Goal: Find specific page/section: Find specific page/section

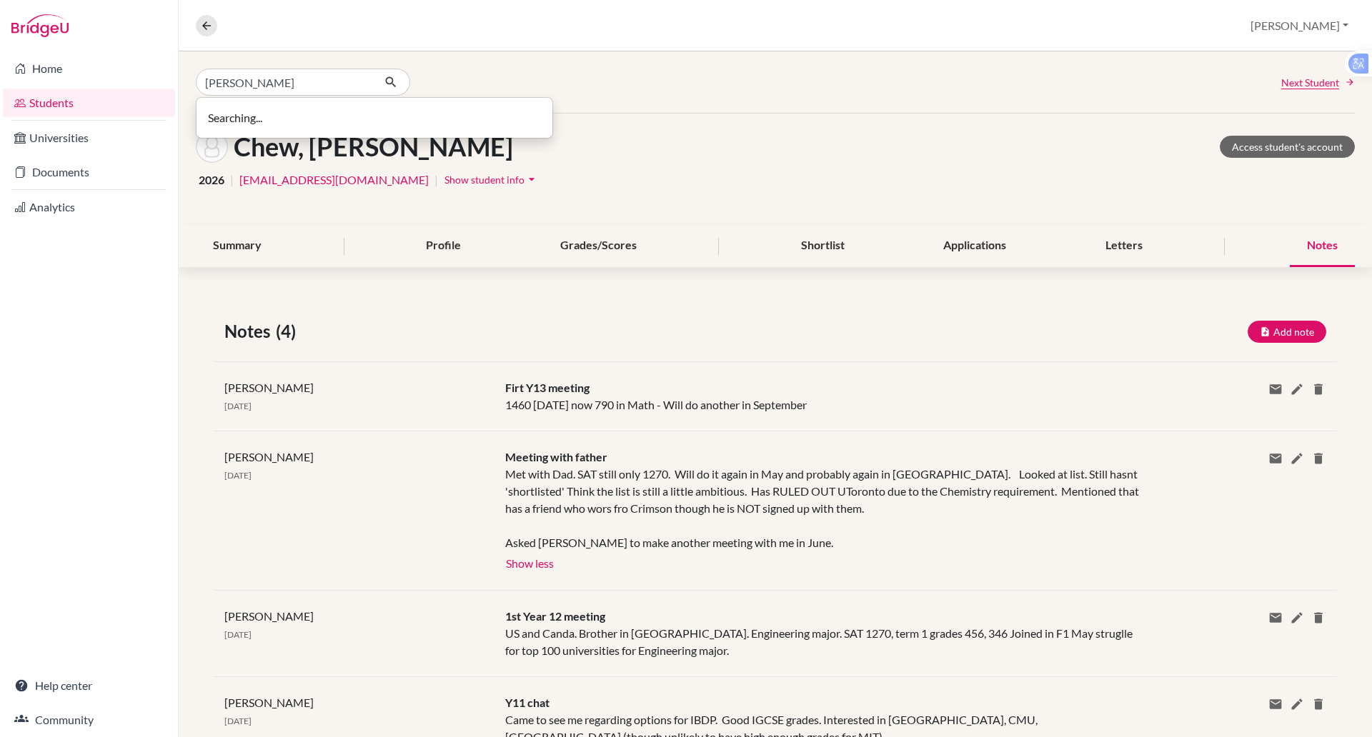
type input "alice"
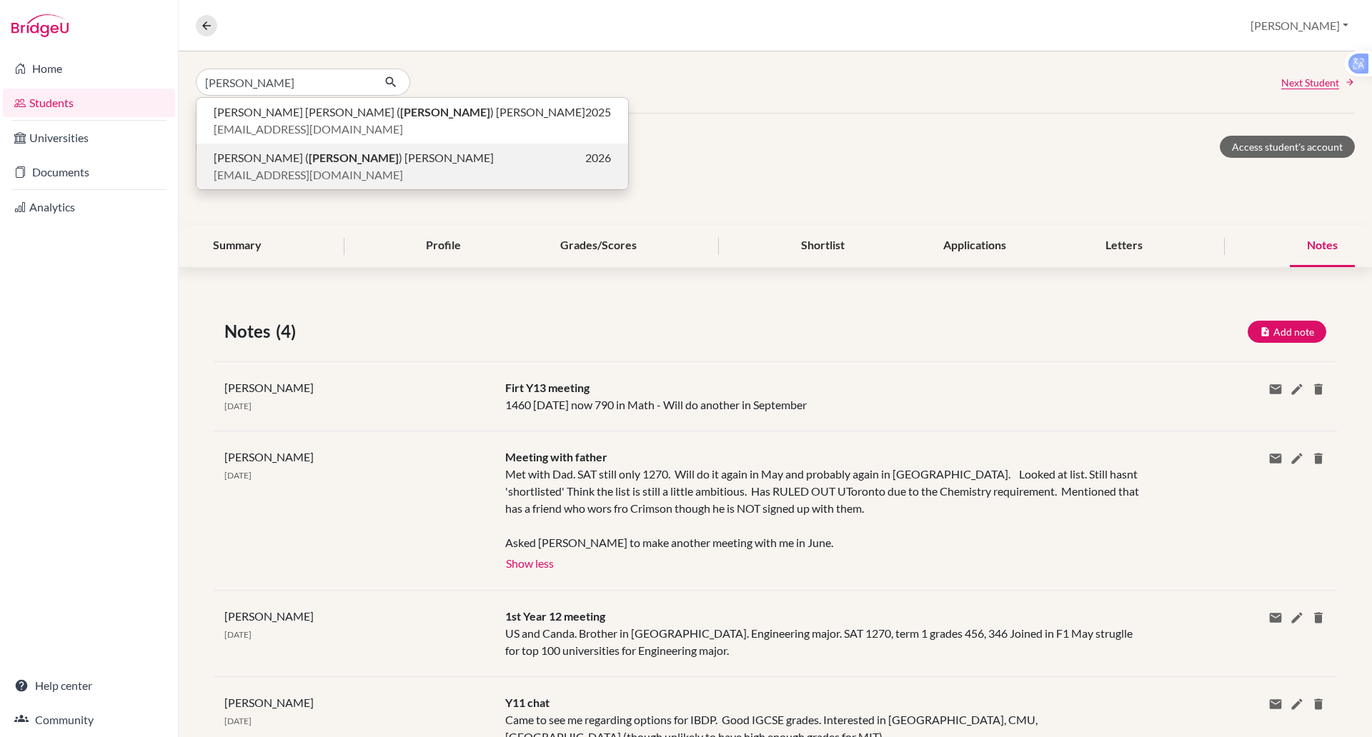
click at [269, 161] on span "Yen Khanh ( Alice ) Nguyen" at bounding box center [354, 157] width 280 height 17
click at [269, 161] on h1 "Chew, Zhen Yang" at bounding box center [373, 146] width 279 height 31
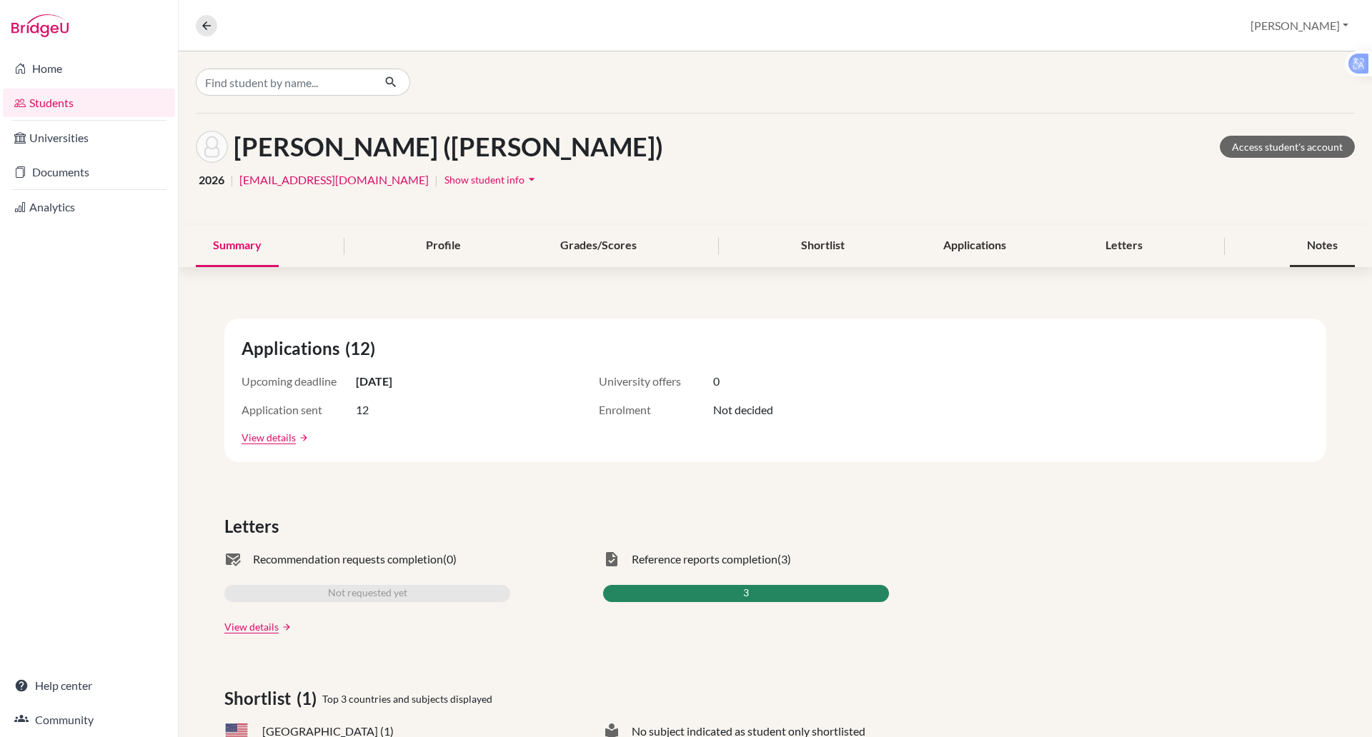
click at [1301, 239] on div "Notes" at bounding box center [1322, 246] width 65 height 42
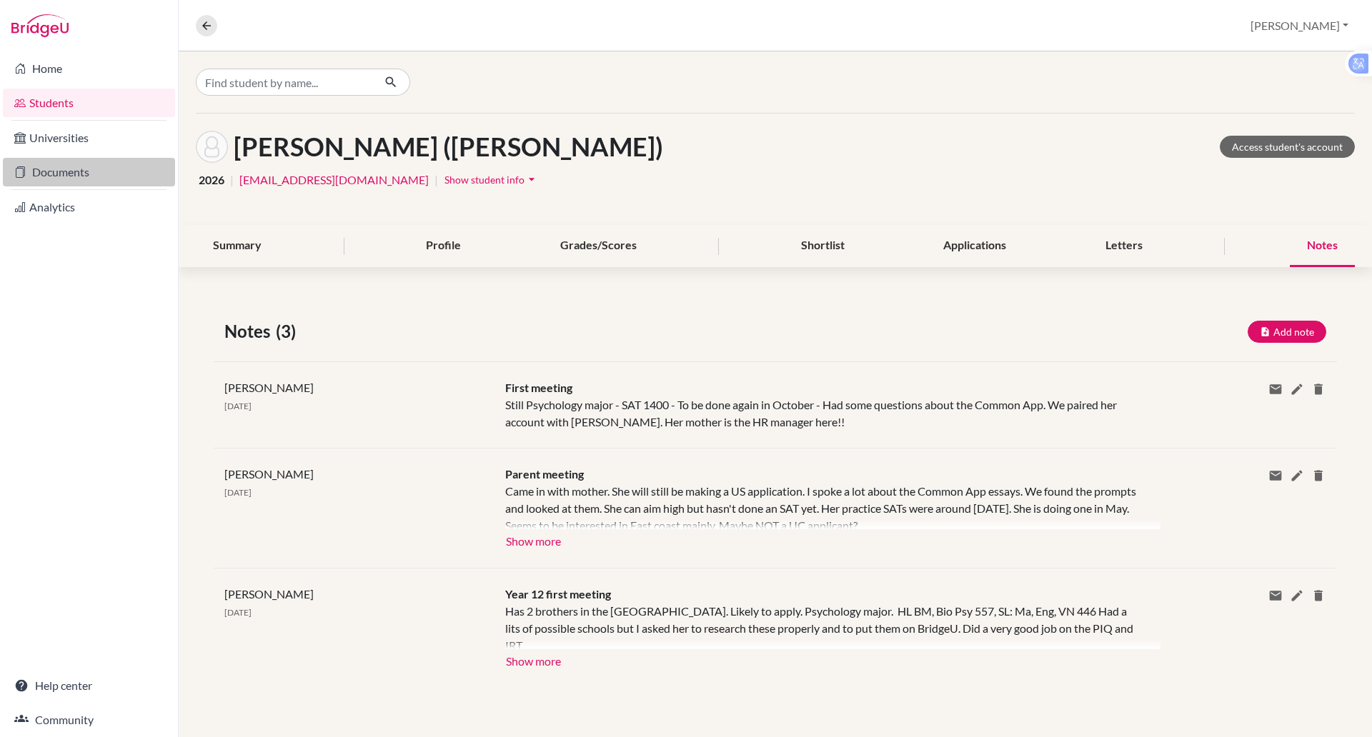
click at [79, 176] on link "Documents" at bounding box center [89, 172] width 172 height 29
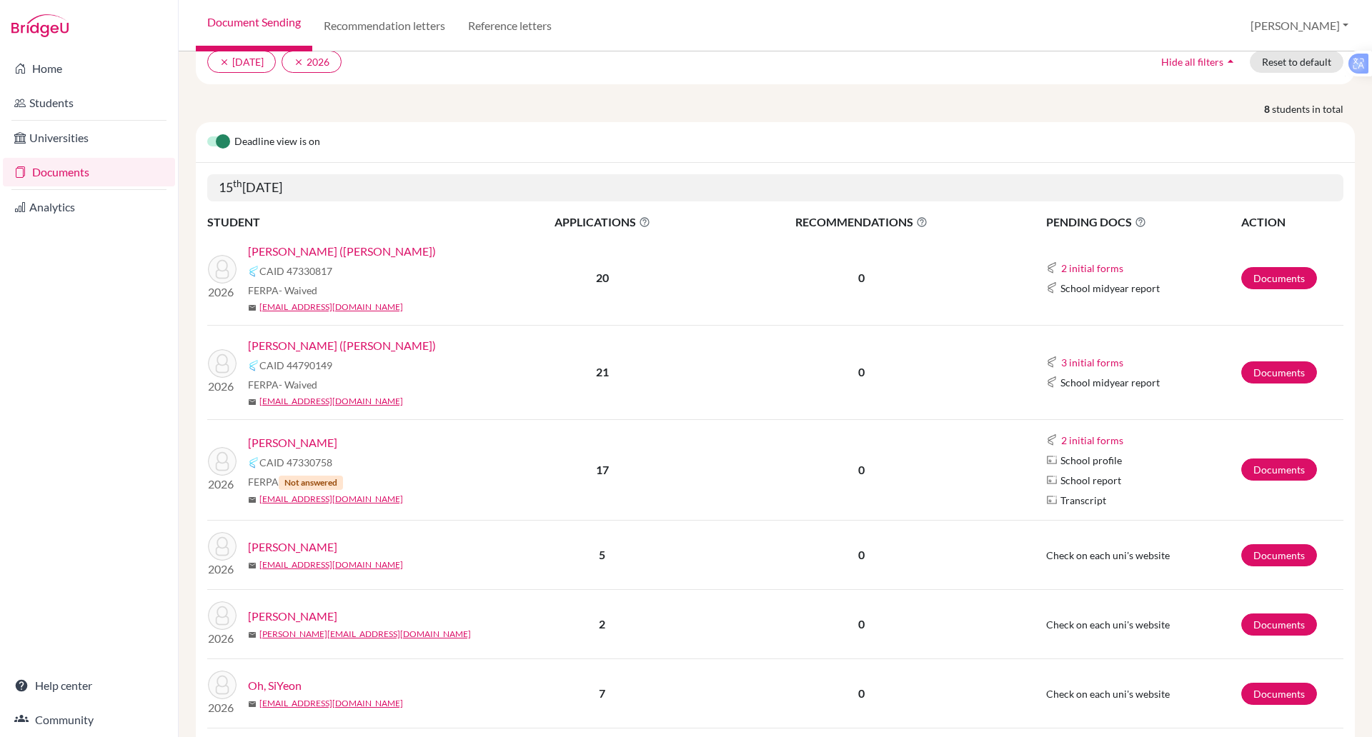
scroll to position [118, 0]
click at [459, 149] on div "Deadline view is on" at bounding box center [775, 144] width 1159 height 41
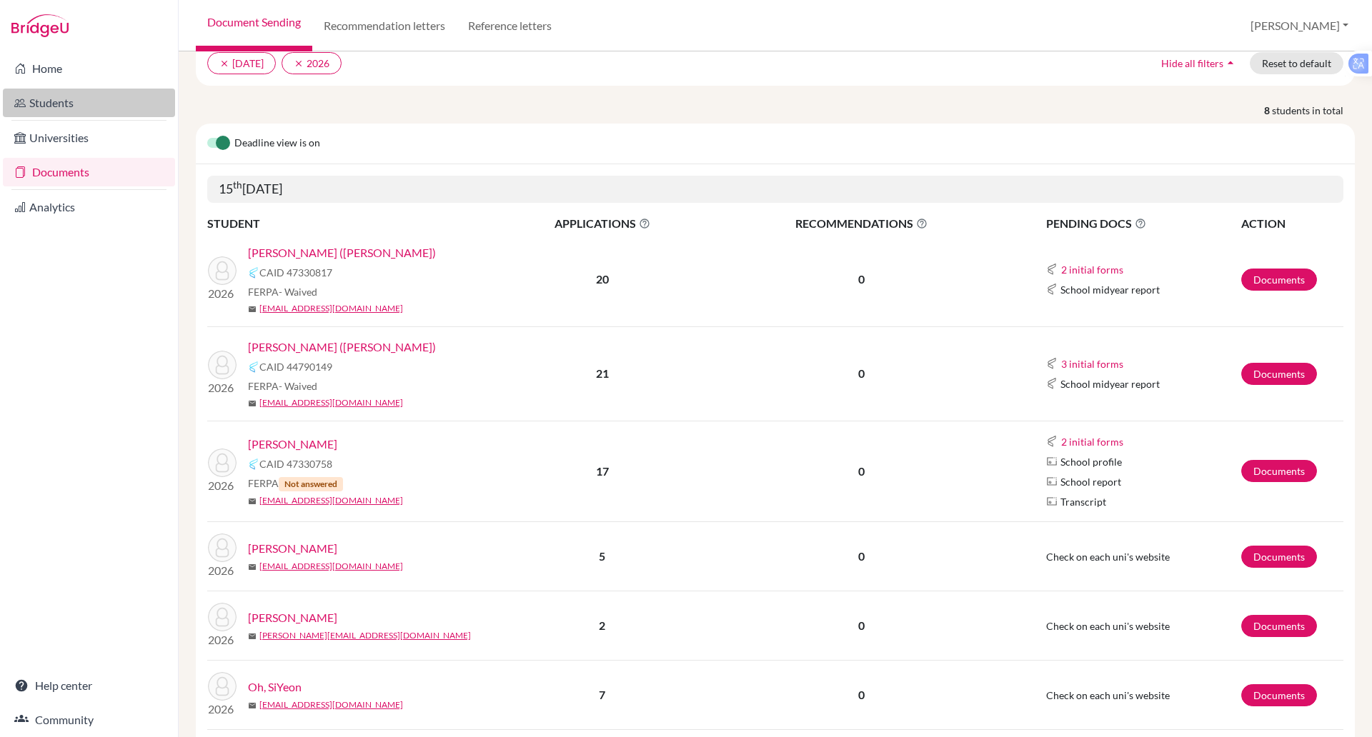
click at [26, 106] on link "Students" at bounding box center [89, 103] width 172 height 29
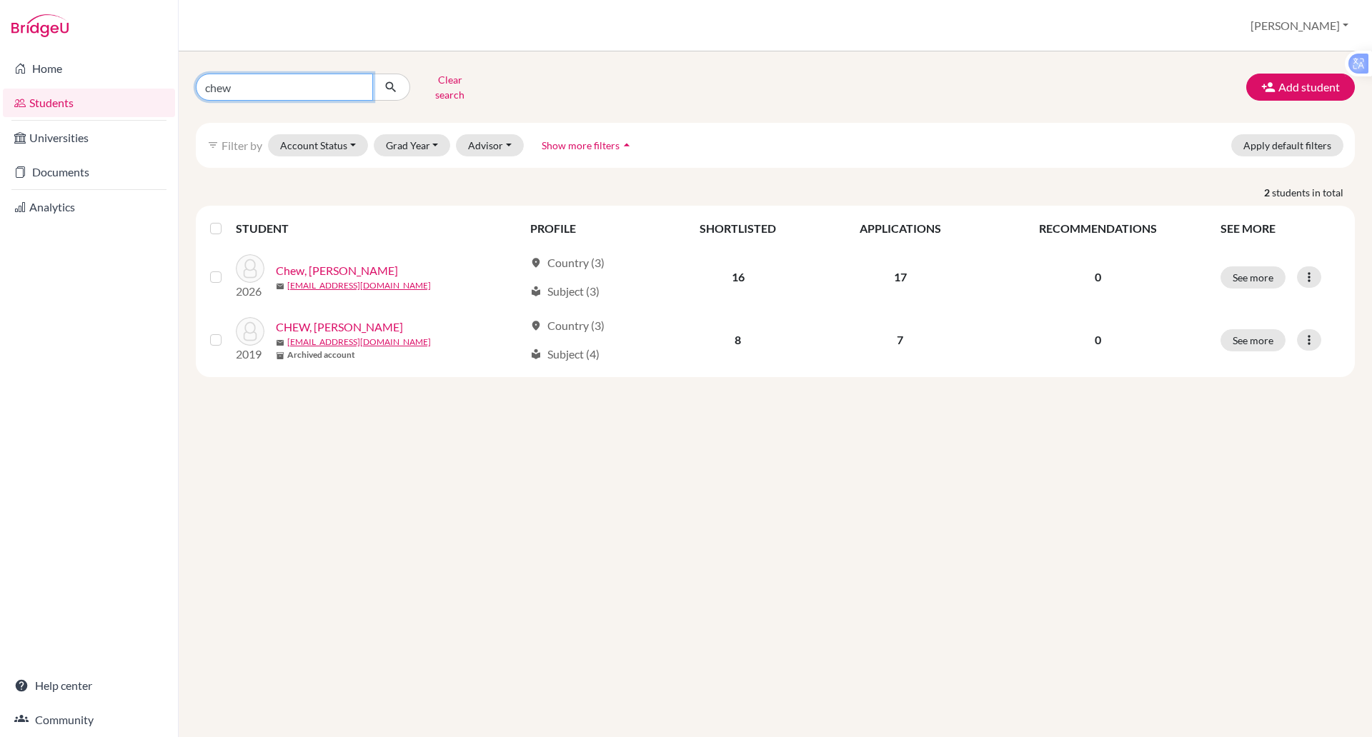
click at [237, 80] on input "chew" at bounding box center [284, 87] width 177 height 27
type input "c"
type input "[PERSON_NAME]"
click button "submit" at bounding box center [391, 87] width 38 height 27
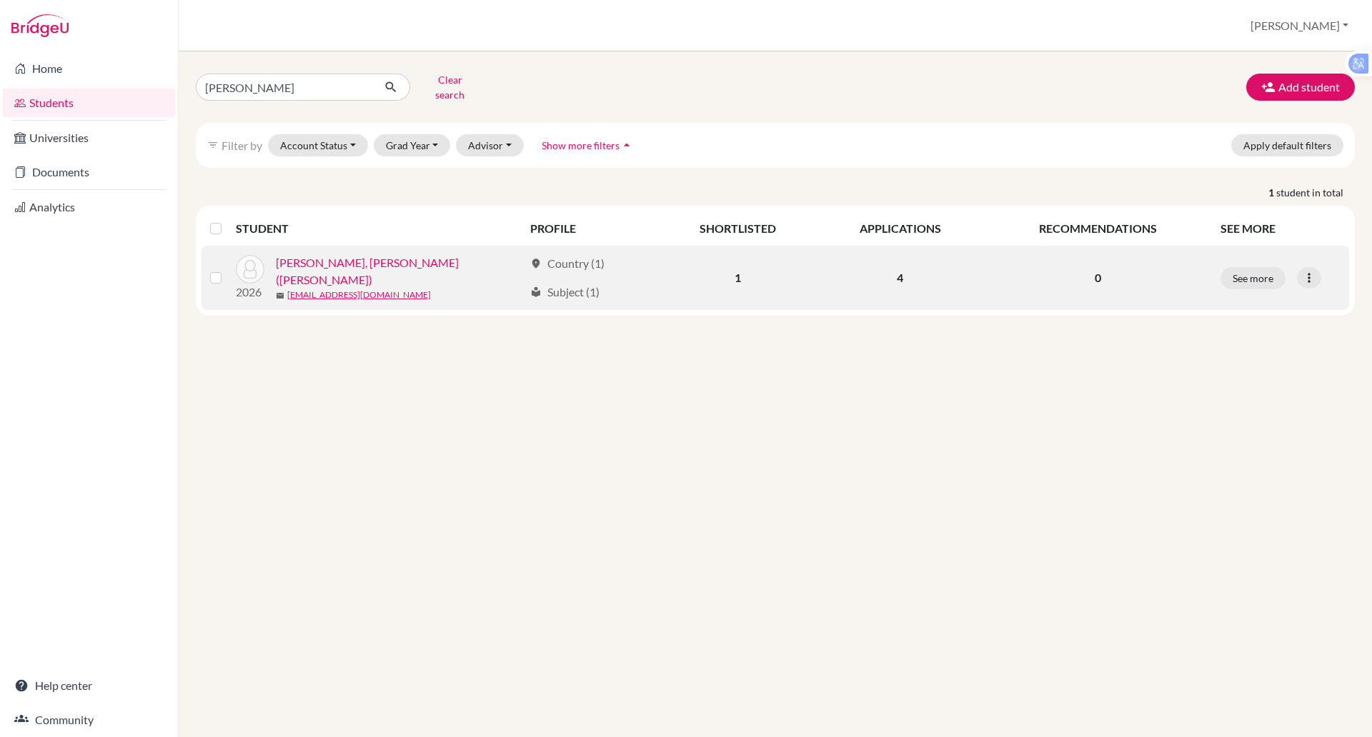
click at [350, 264] on link "[PERSON_NAME], [PERSON_NAME] ([PERSON_NAME])" at bounding box center [400, 271] width 248 height 34
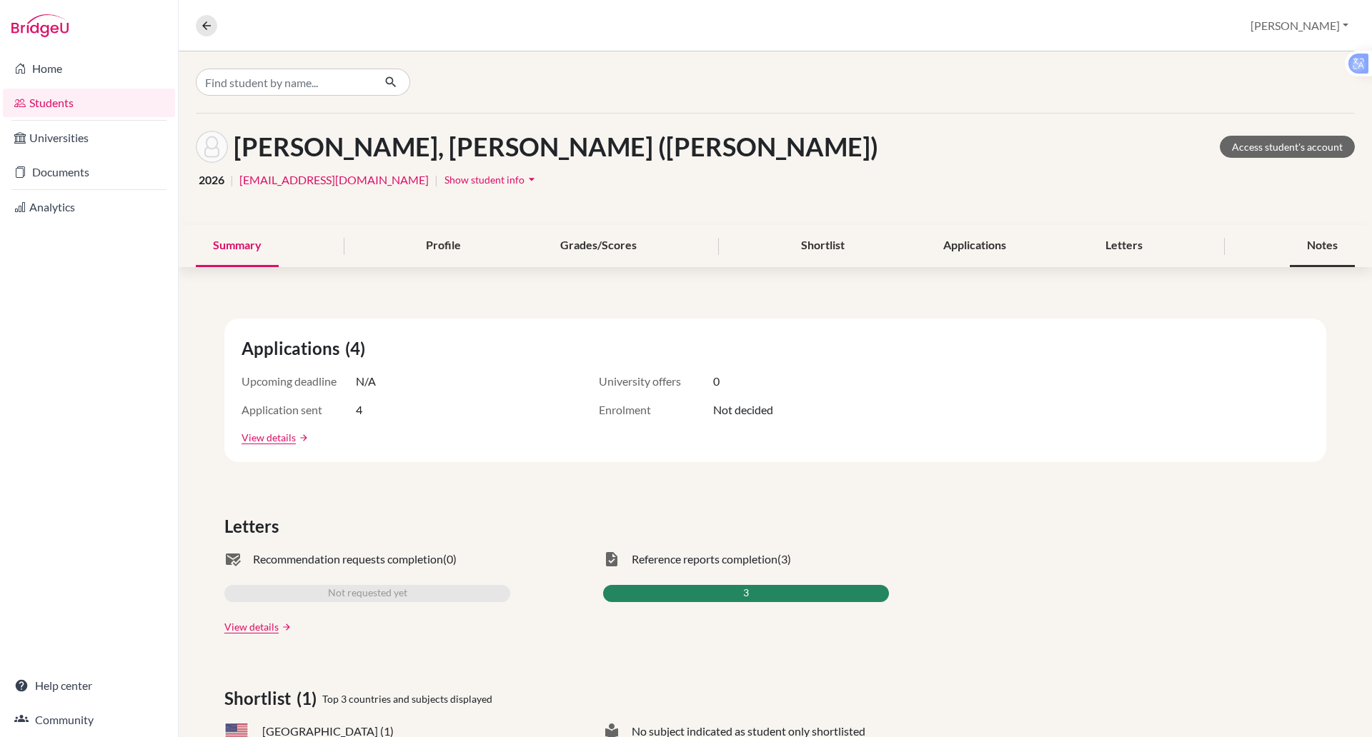
click at [1291, 251] on div "Notes" at bounding box center [1322, 246] width 65 height 42
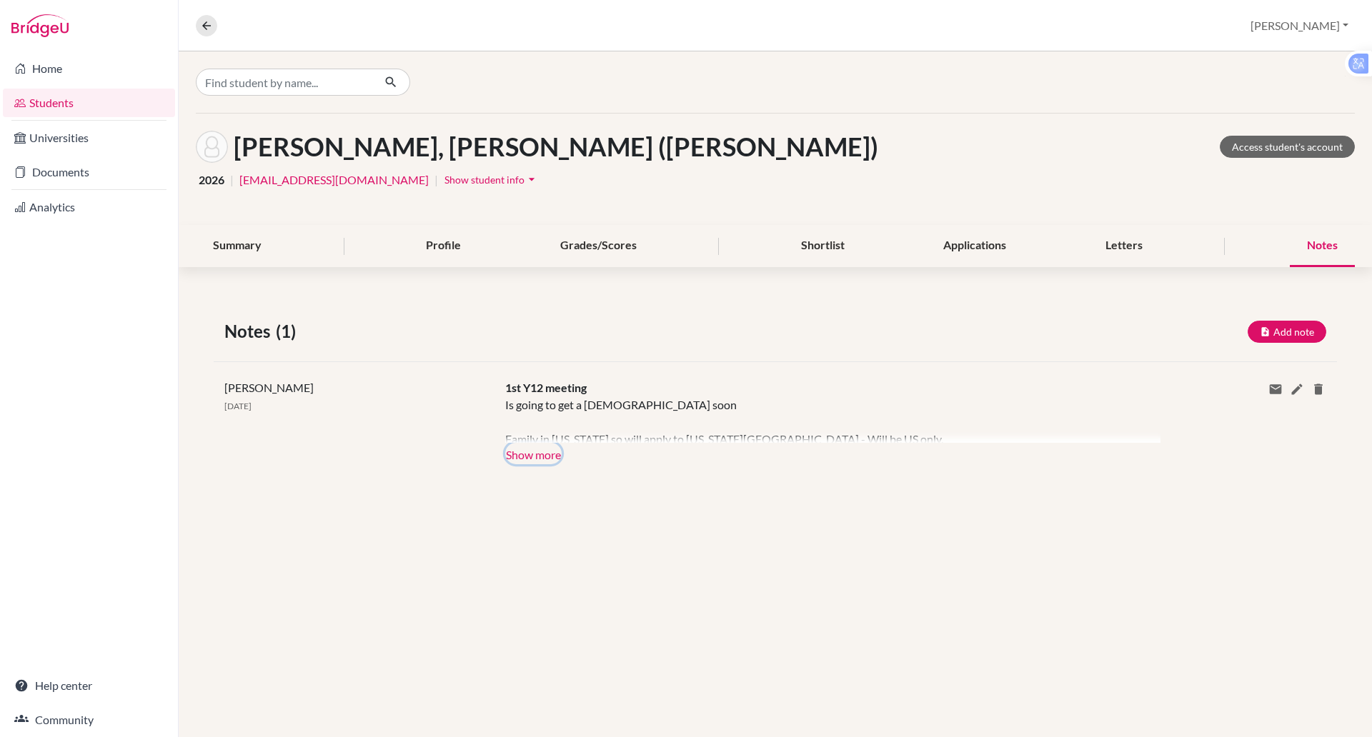
click at [534, 447] on button "Show more" at bounding box center [533, 453] width 56 height 21
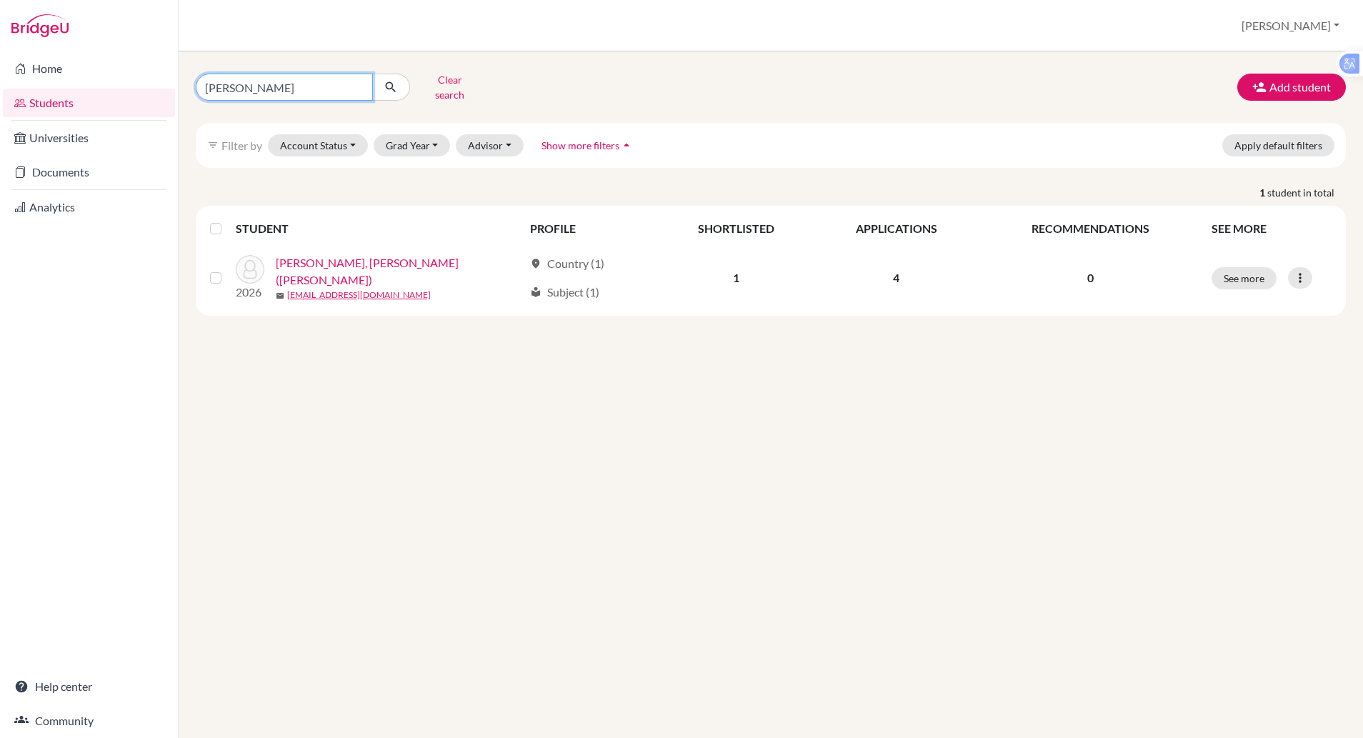
click at [262, 91] on input "[PERSON_NAME]" at bounding box center [284, 87] width 177 height 27
type input "j"
type input "[PERSON_NAME]"
click button "submit" at bounding box center [391, 87] width 38 height 27
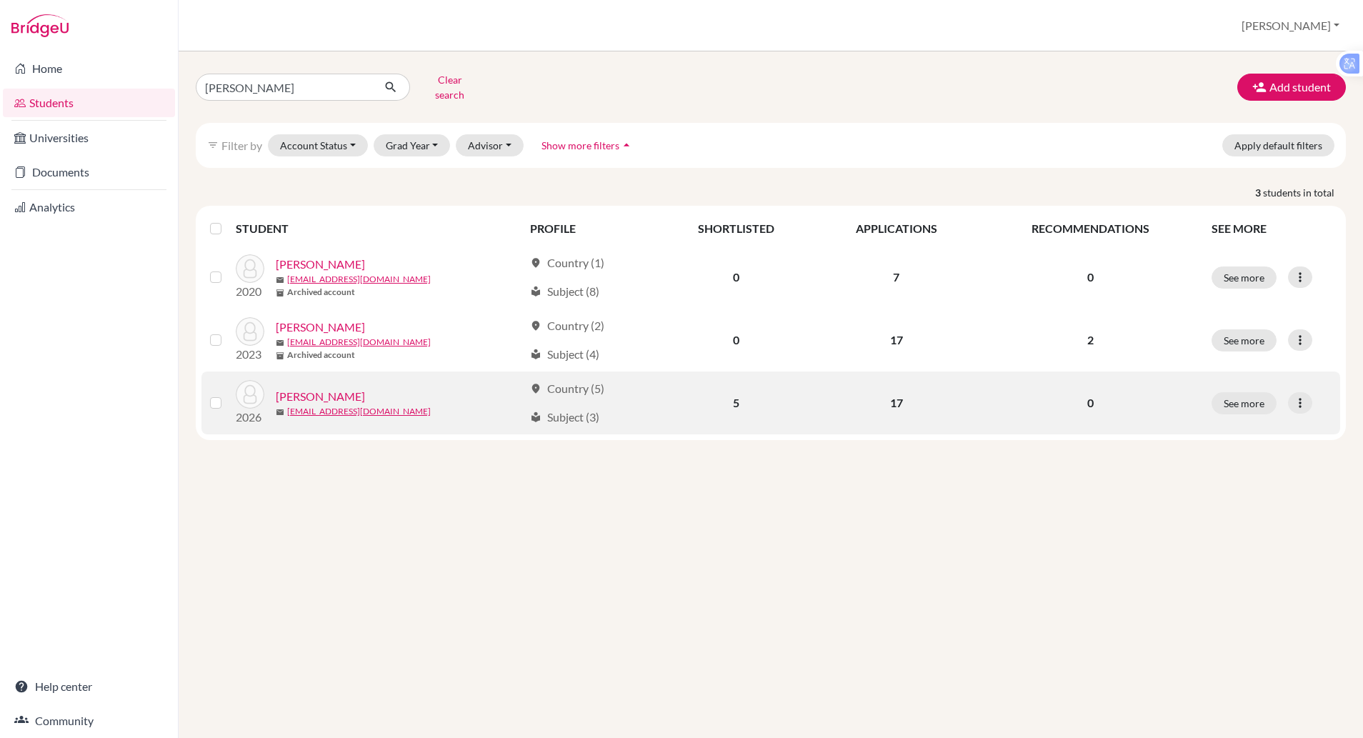
click at [307, 388] on link "[PERSON_NAME]" at bounding box center [320, 396] width 89 height 17
